Goal: Transaction & Acquisition: Obtain resource

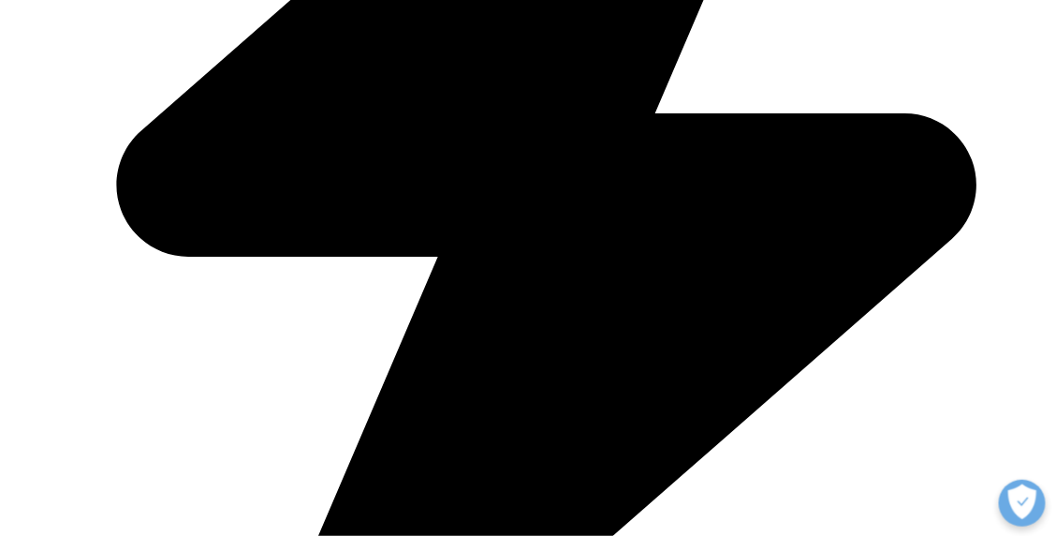
scroll to position [1124, 0]
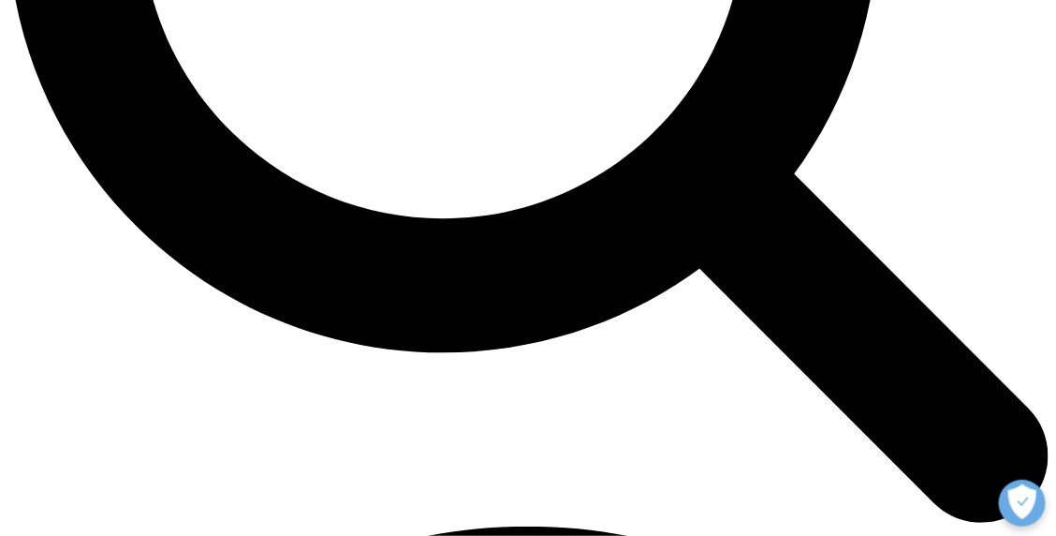
scroll to position [1684, 0]
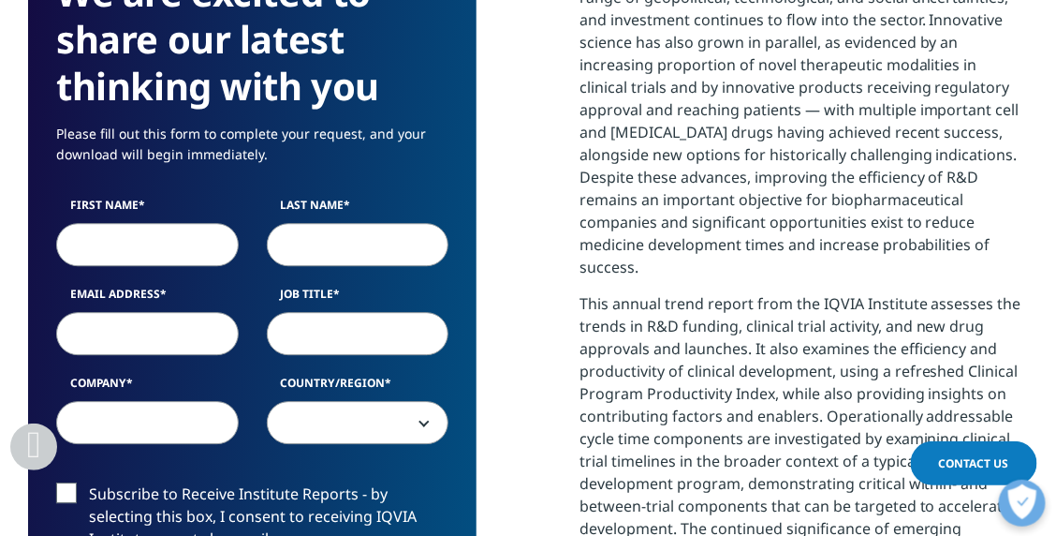
scroll to position [1130, 0]
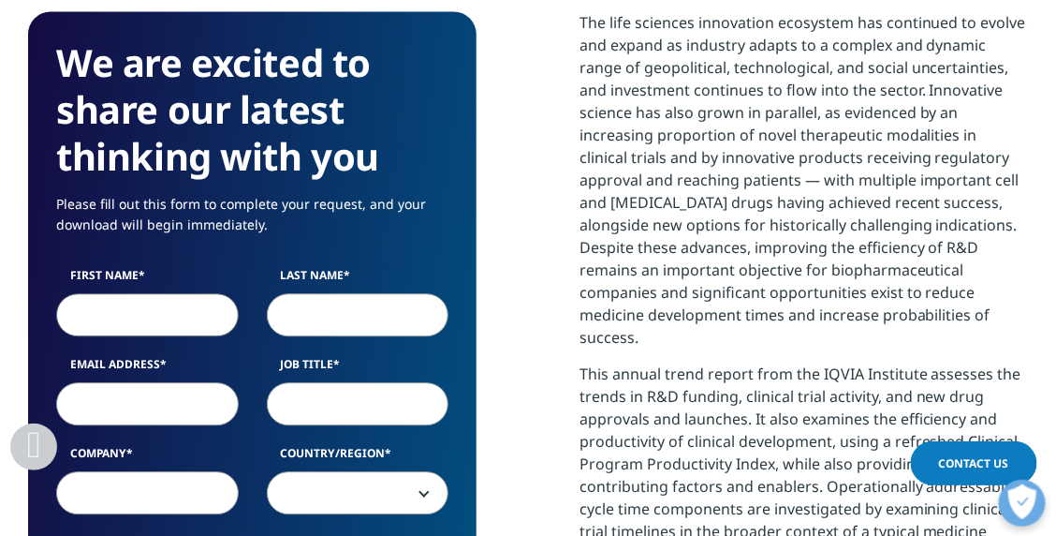
click at [159, 316] on input "First Name" at bounding box center [147, 314] width 183 height 43
type input "Oriya"
type input "Gefen Klein"
type input "oriya.g@metha.ai"
type input "Metha Artificial Intelligence Ltd"
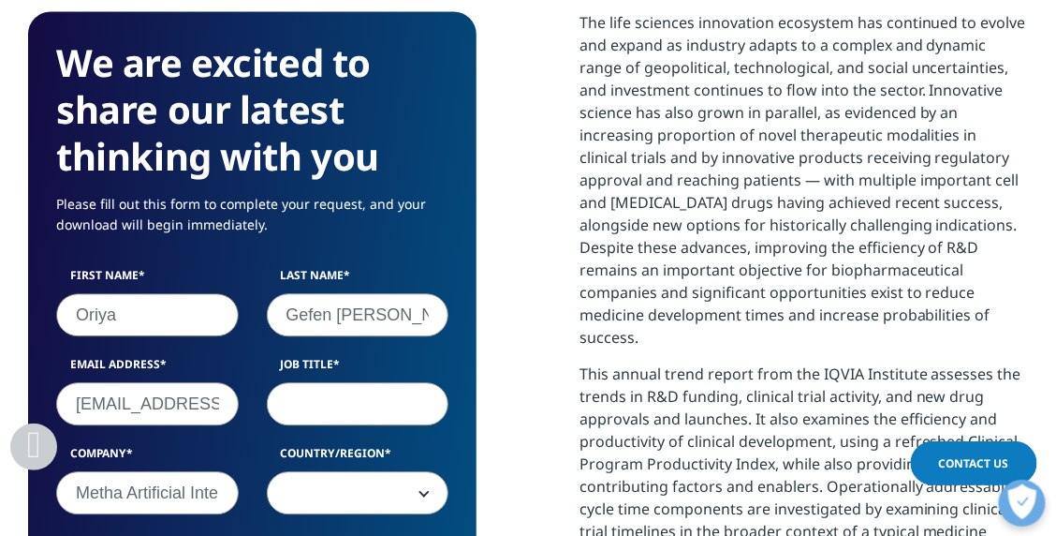
select select "Israel"
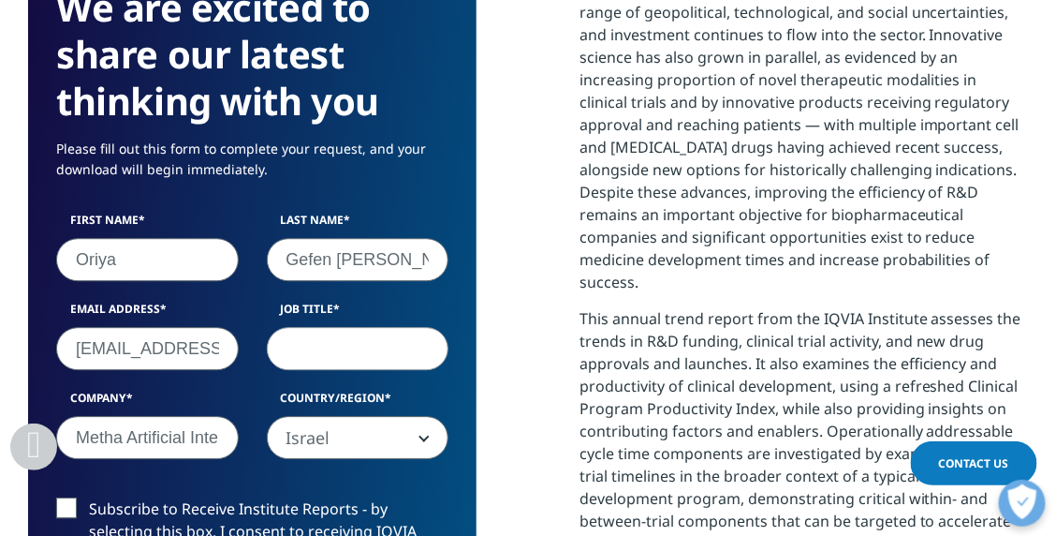
scroll to position [1224, 0]
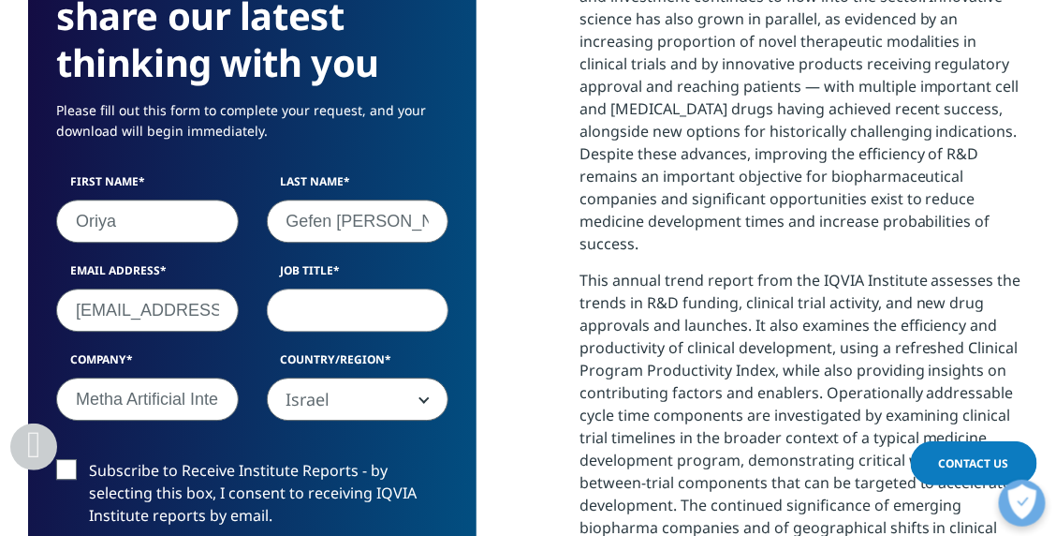
drag, startPoint x: 143, startPoint y: 306, endPoint x: 191, endPoint y: 310, distance: 47.9
click at [191, 311] on input "oriya.g@metha.ai" at bounding box center [147, 309] width 183 height 43
drag, startPoint x: 214, startPoint y: 312, endPoint x: 245, endPoint y: 314, distance: 31.0
click at [245, 314] on div "Email Address oriya.g@alphabiome.ai" at bounding box center [147, 296] width 211 height 69
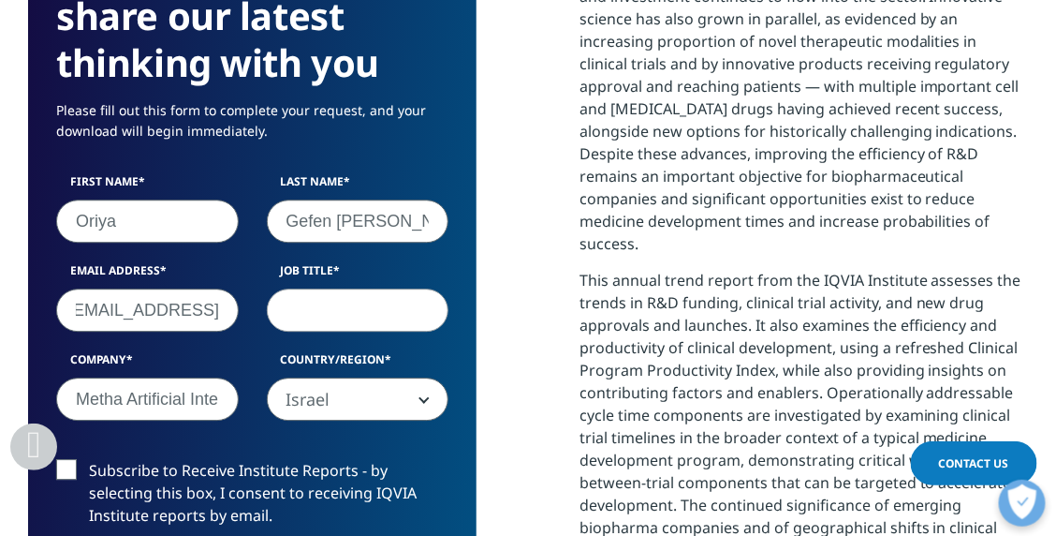
type input "oriya.g@alphabiome.ai"
click at [92, 401] on input "Metha Artificial Intelligence Ltd" at bounding box center [147, 398] width 183 height 43
drag, startPoint x: 74, startPoint y: 396, endPoint x: 189, endPoint y: 396, distance: 115.2
click at [189, 396] on input "Metha Artificial Intelligence Ltd" at bounding box center [147, 398] width 183 height 43
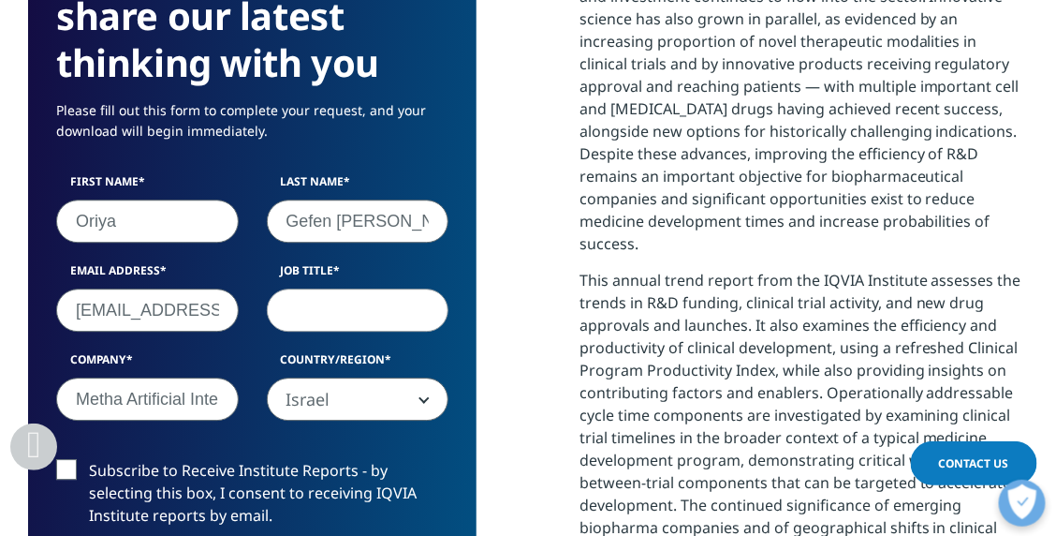
type input "Alphabiome AI"
click at [317, 319] on input "Job Title" at bounding box center [358, 309] width 183 height 43
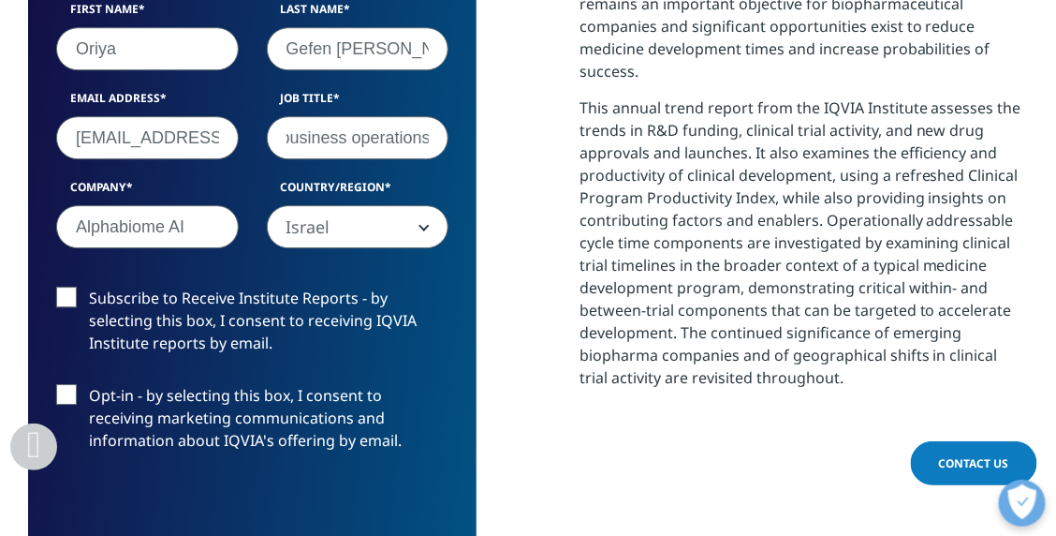
scroll to position [1411, 0]
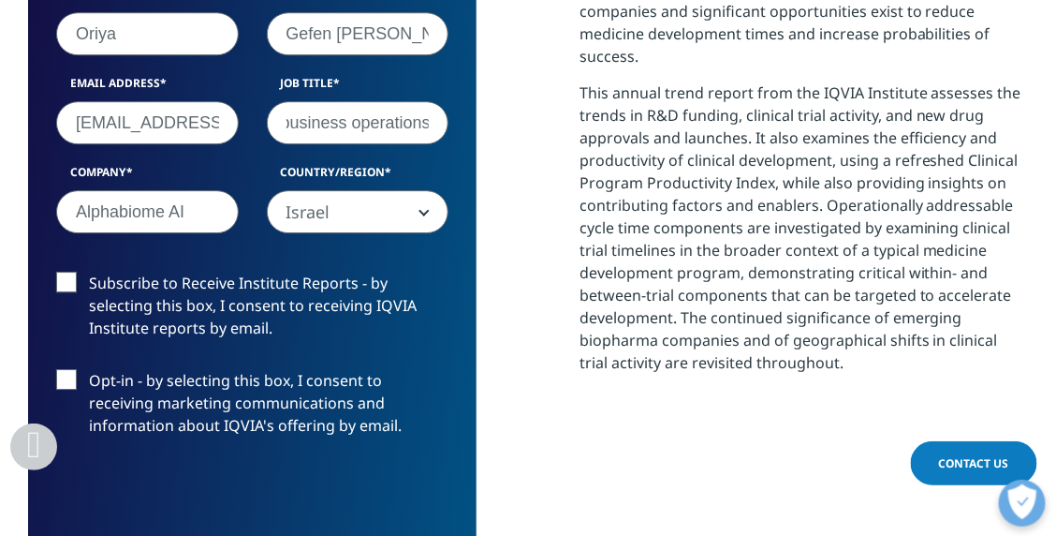
type input "Director of finance and business operations"
click at [71, 278] on label "Subscribe to Receive Institute Reports - by selecting this box, I consent to re…" at bounding box center [252, 311] width 392 height 78
click at [89, 272] on input "Subscribe to Receive Institute Reports - by selecting this box, I consent to re…" at bounding box center [89, 272] width 0 height 0
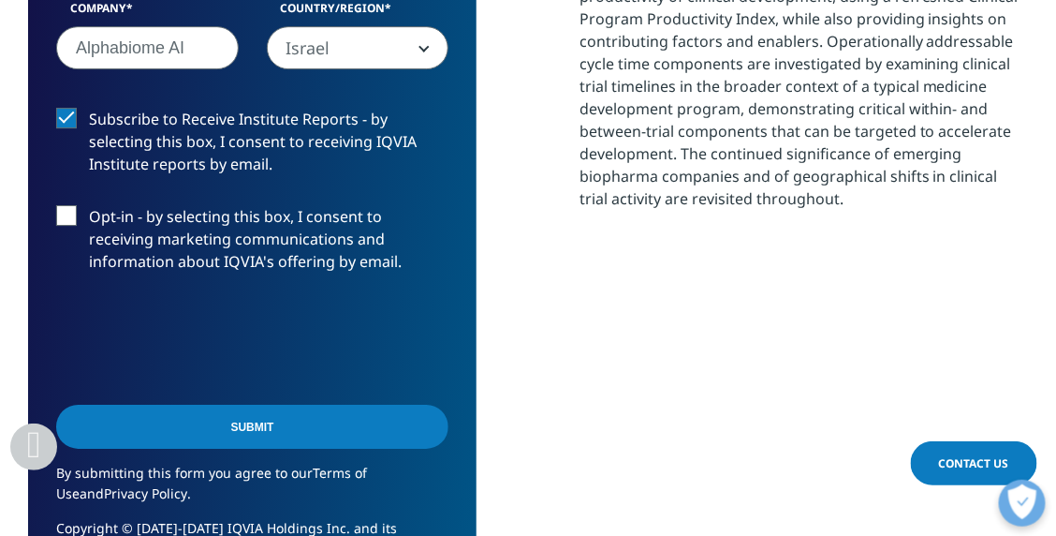
scroll to position [1598, 0]
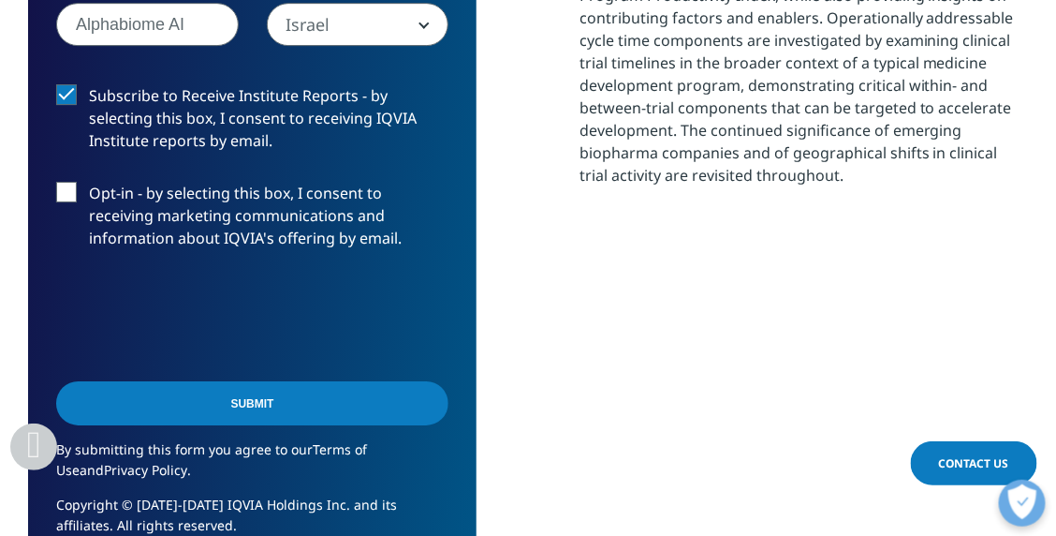
click at [257, 403] on input "Submit" at bounding box center [252, 403] width 392 height 44
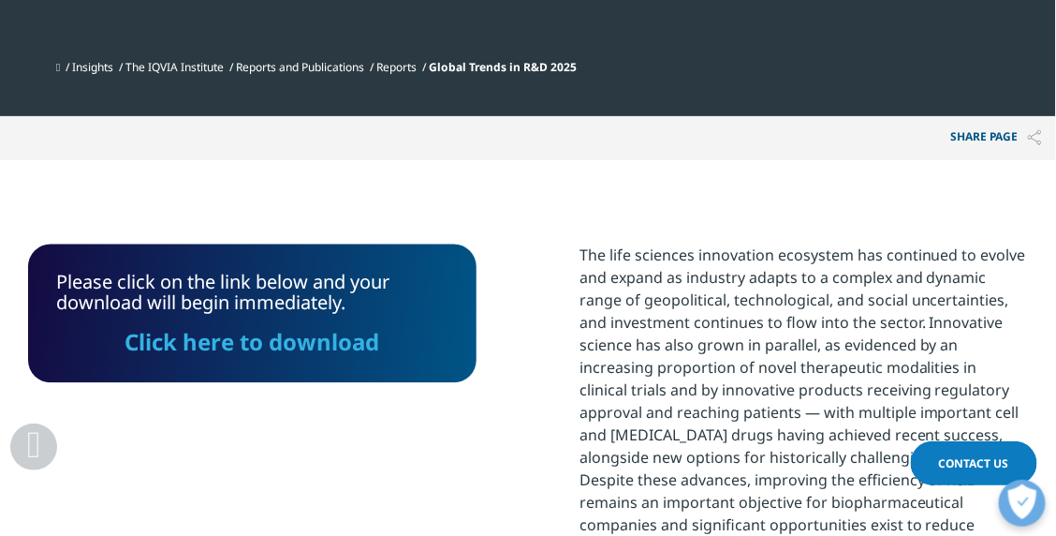
scroll to position [982, 0]
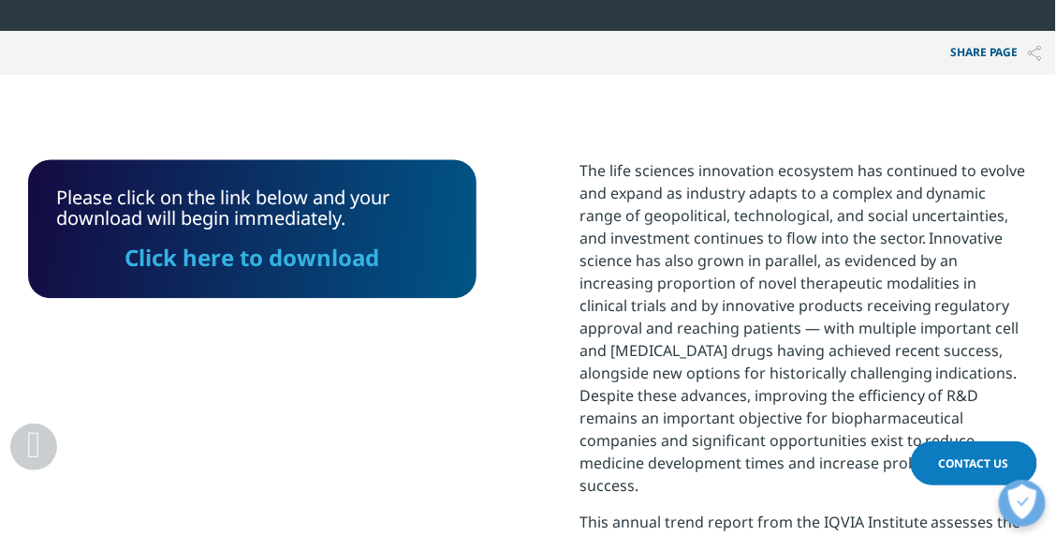
click at [301, 260] on link "Click here to download" at bounding box center [252, 257] width 255 height 31
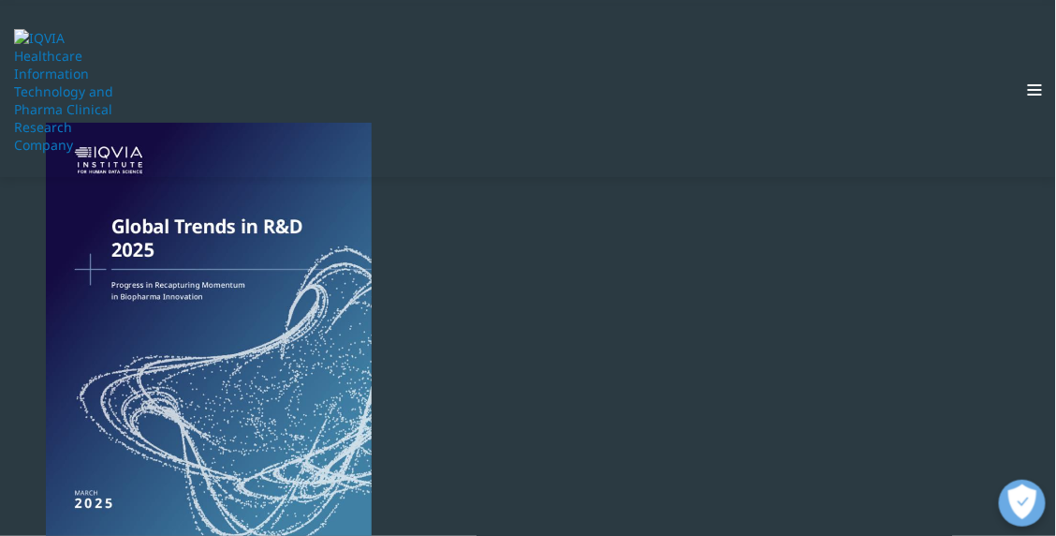
scroll to position [0, 0]
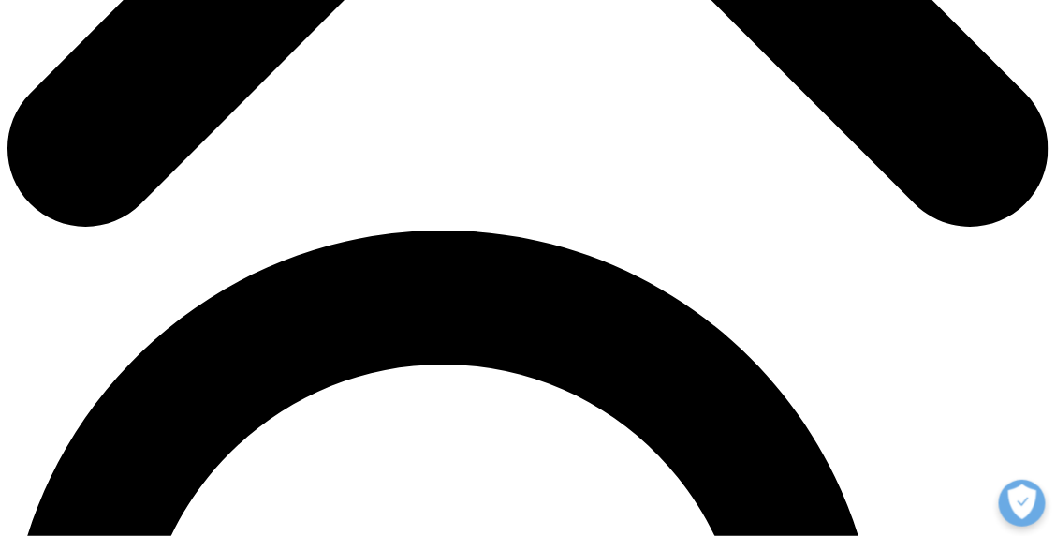
scroll to position [868, 0]
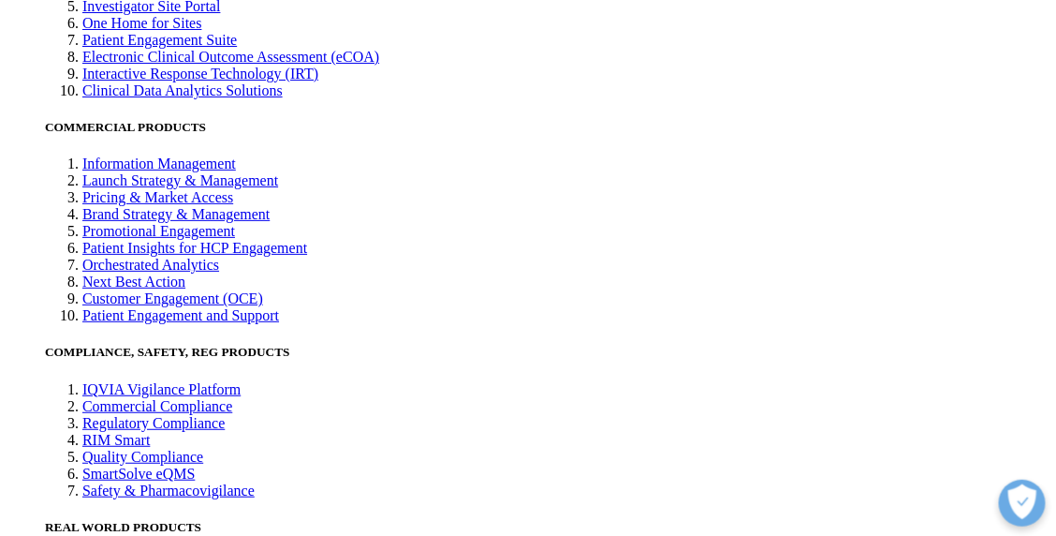
scroll to position [9360, 0]
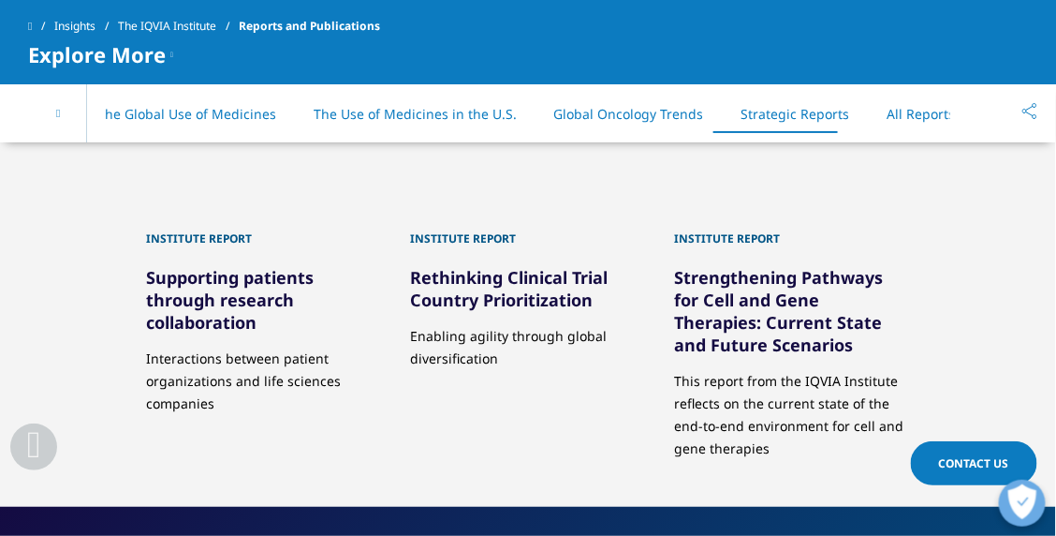
click at [903, 112] on link "All Reports" at bounding box center [922, 114] width 68 height 18
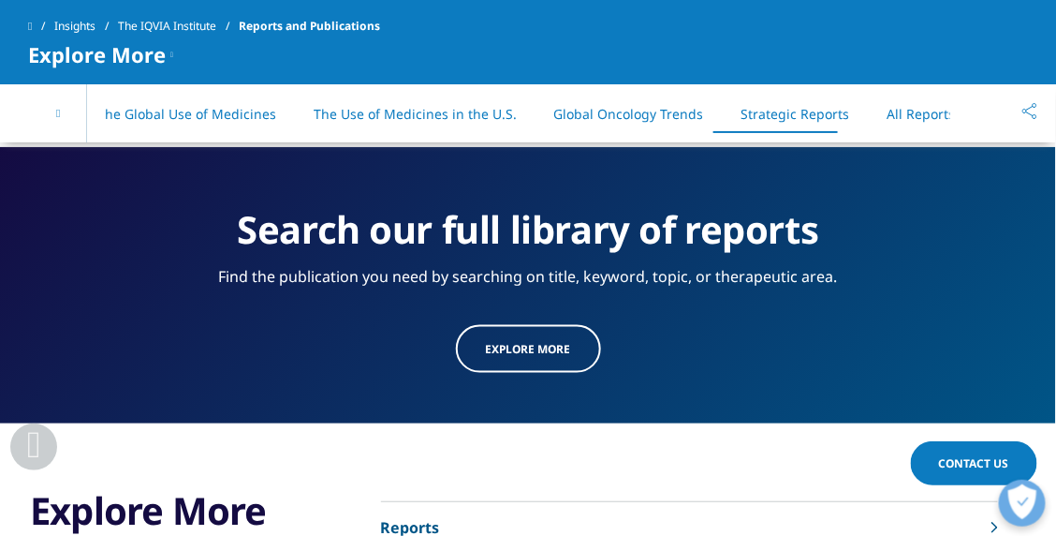
scroll to position [9716, 0]
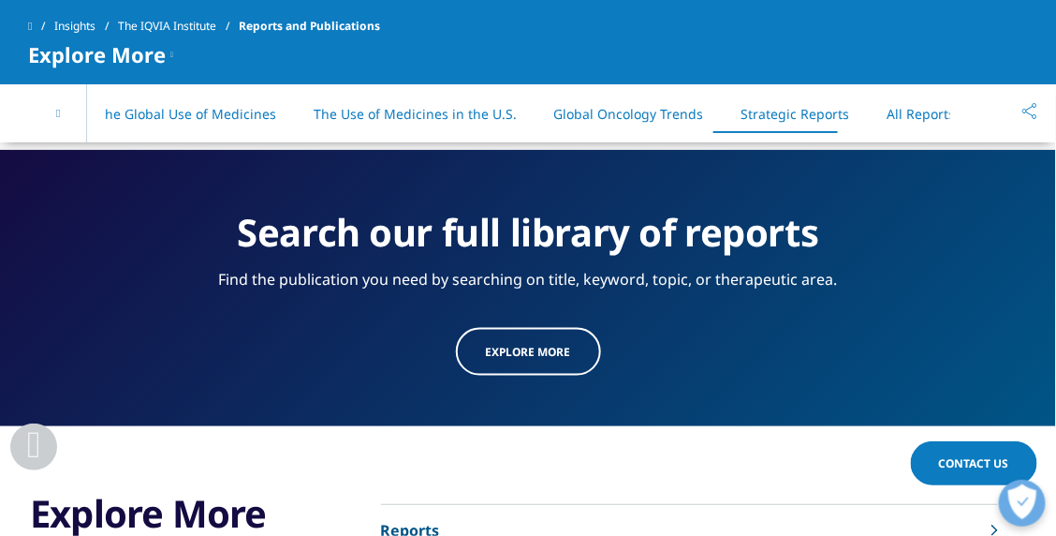
click at [538, 356] on span "Explore more" at bounding box center [528, 352] width 85 height 16
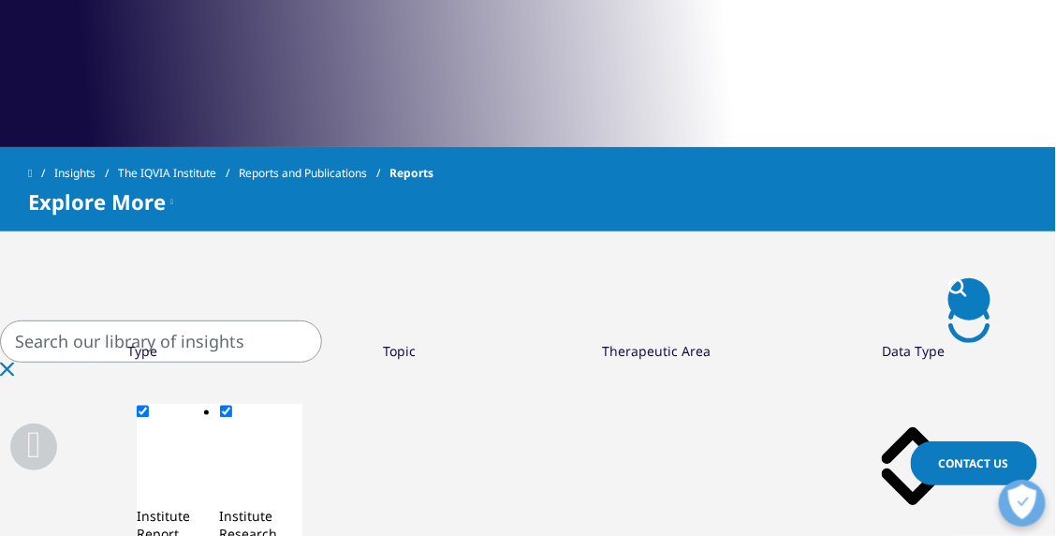
scroll to position [842, 0]
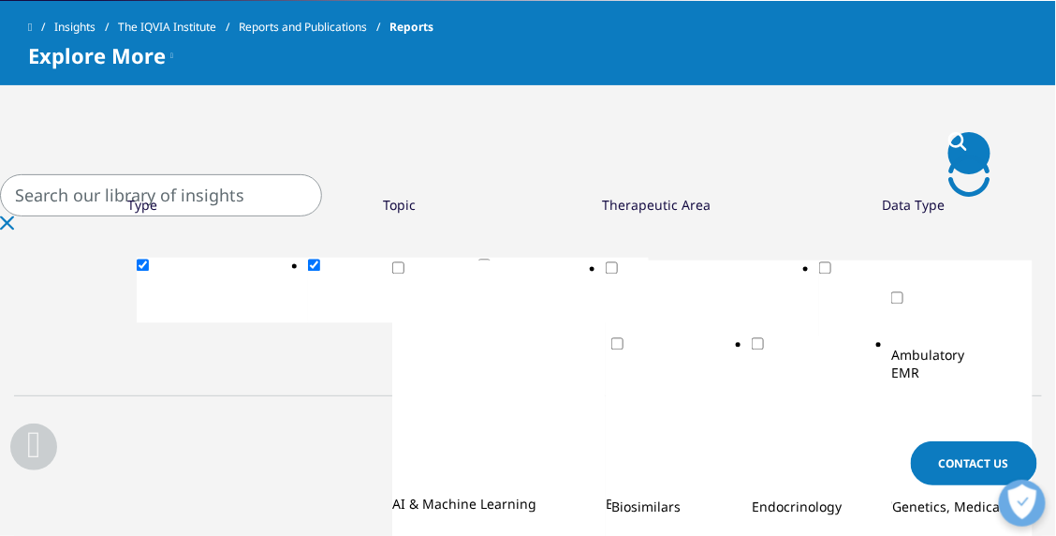
click at [322, 203] on input "Search" at bounding box center [161, 195] width 322 height 42
type input "IBD"
click at [948, 151] on icon "Search" at bounding box center [957, 141] width 19 height 19
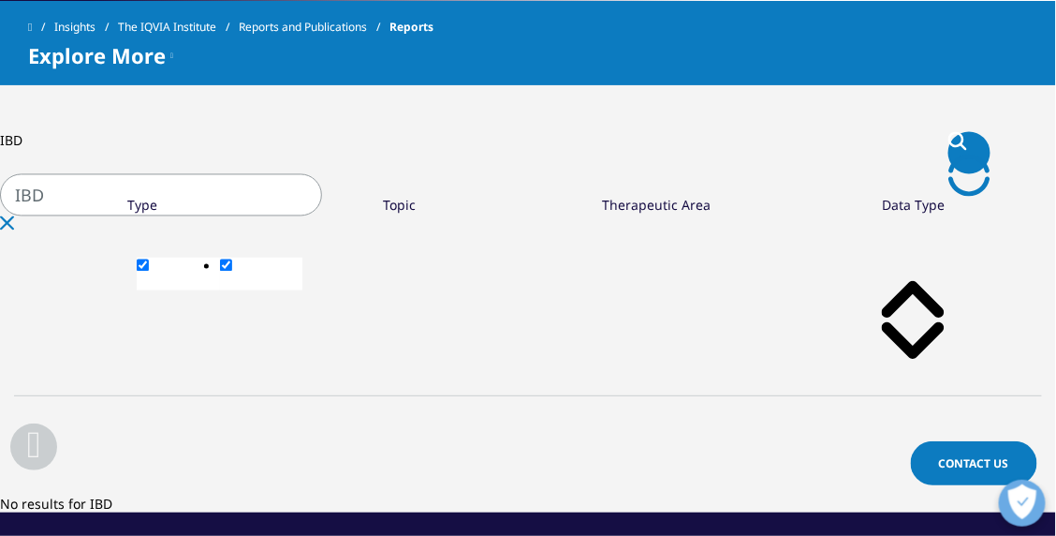
click at [902, 216] on div "Clear" at bounding box center [528, 225] width 1056 height 18
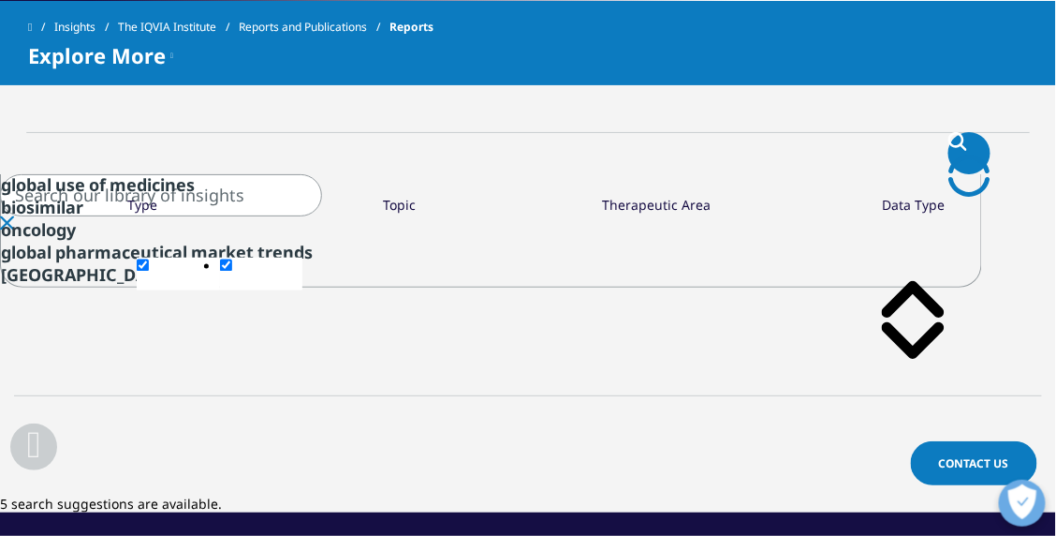
click at [278, 203] on input "Search" at bounding box center [161, 195] width 322 height 42
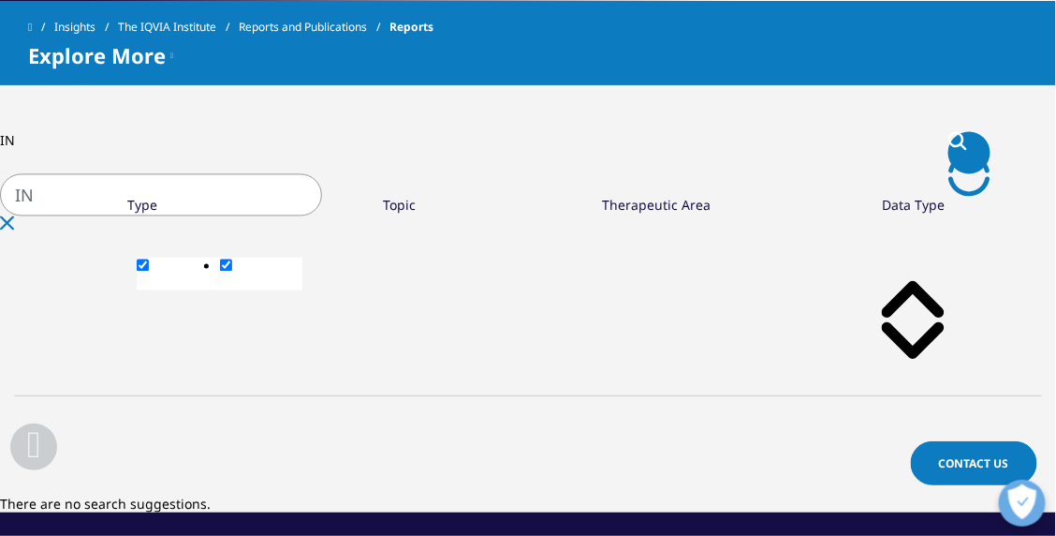
type input "I"
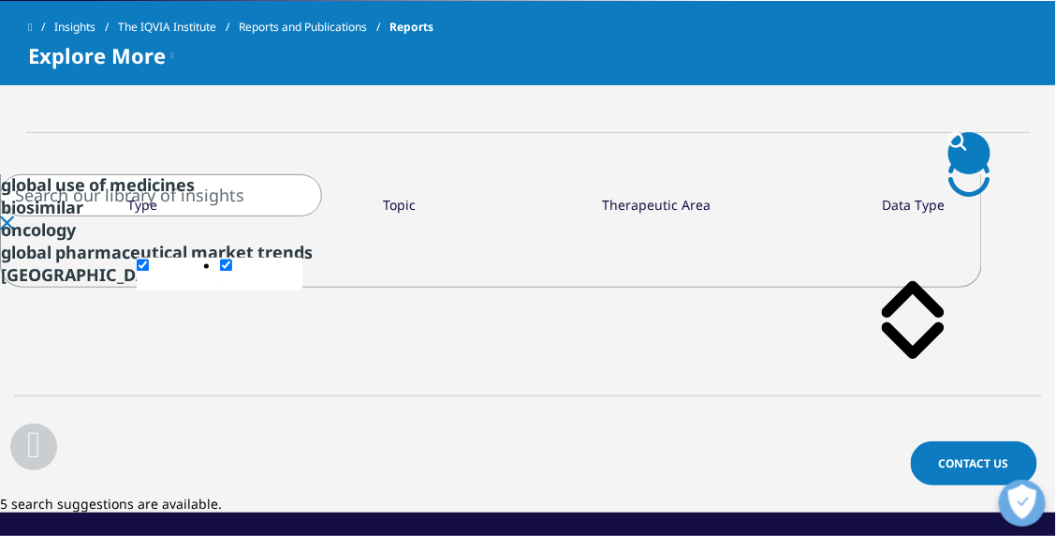
type input "IBD"
click at [127, 214] on div "Type" at bounding box center [142, 206] width 30 height 18
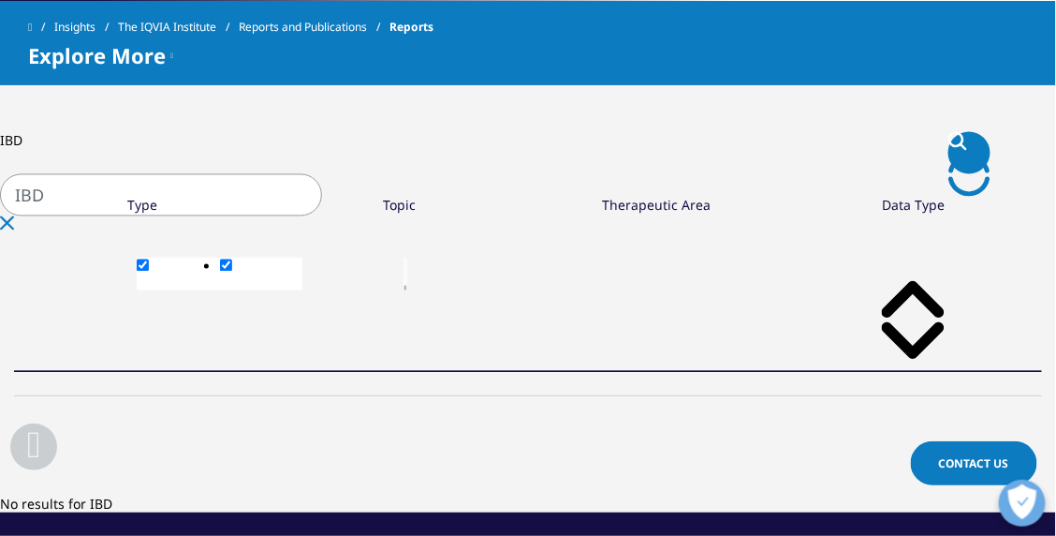
click at [127, 214] on div "Type" at bounding box center [142, 206] width 30 height 18
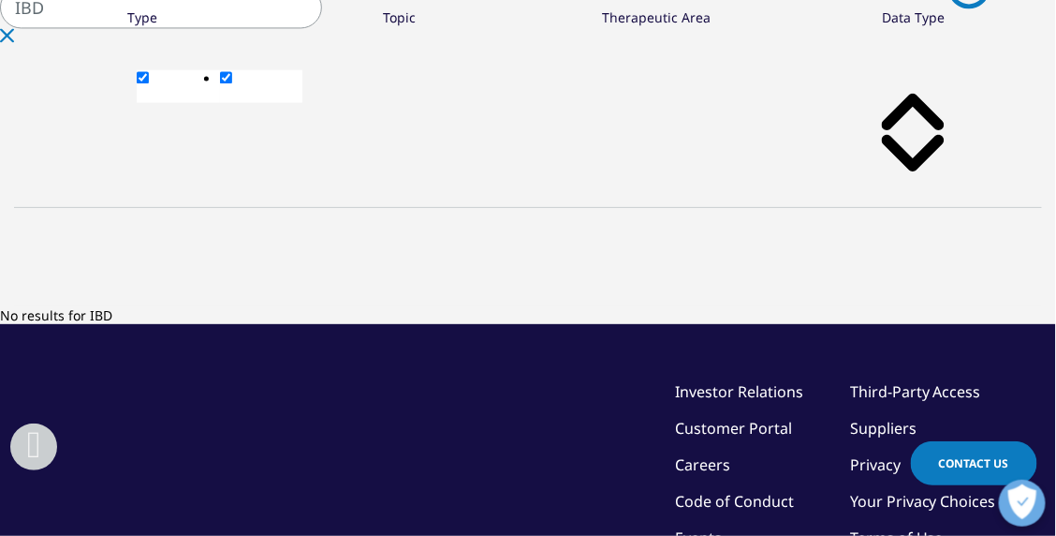
scroll to position [467, 0]
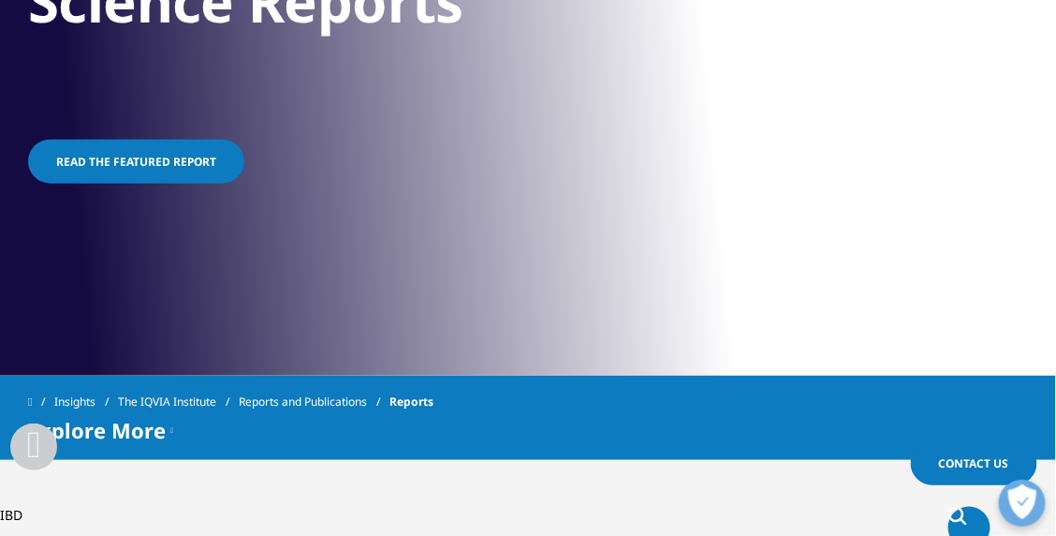
click at [357, 402] on link "Reports and Publications" at bounding box center [314, 402] width 151 height 34
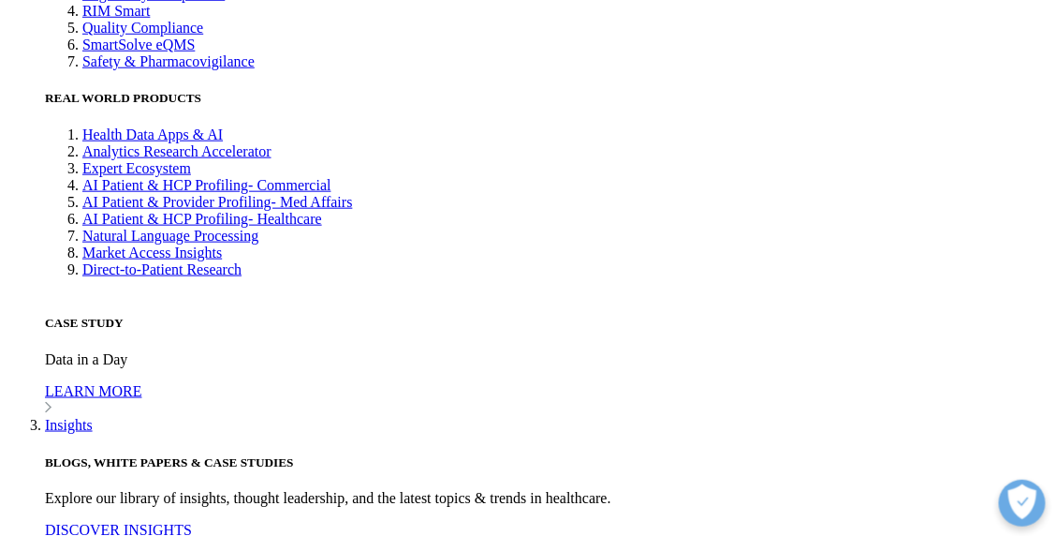
scroll to position [9672, 0]
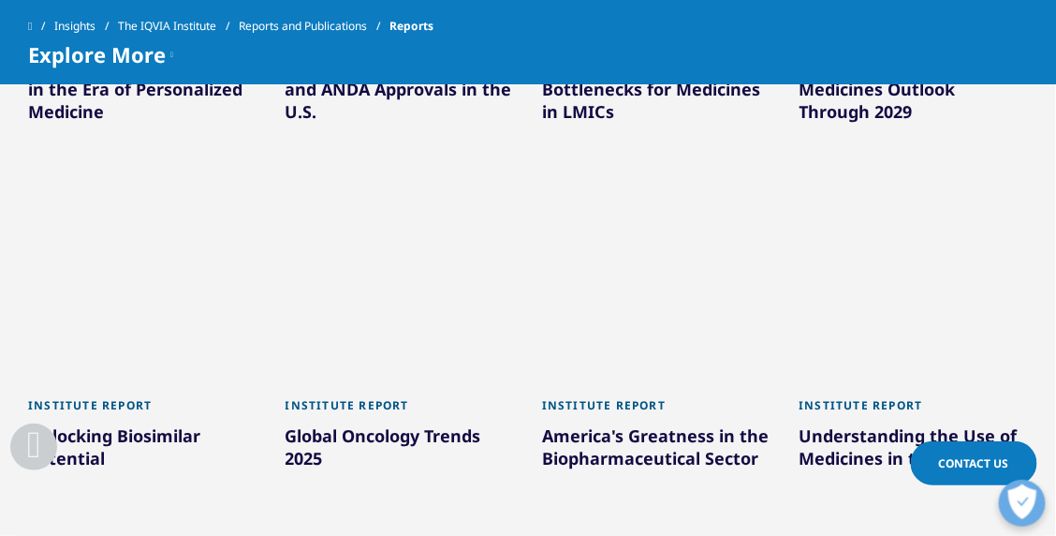
scroll to position [1404, 0]
